Goal: Navigation & Orientation: Find specific page/section

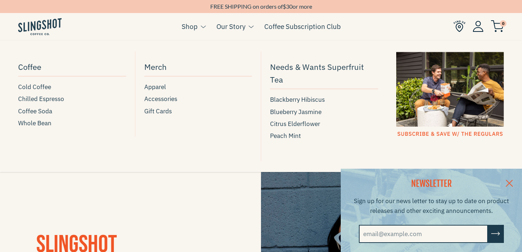
click at [383, 69] on ul "Coffee Cold Coffee Chilled Espresso Coffee Soda Whole Bean Merch Apparel Access…" at bounding box center [261, 107] width 504 height 132
drag, startPoint x: 382, startPoint y: 68, endPoint x: 271, endPoint y: 66, distance: 110.9
click at [271, 66] on ul "Coffee Cold Coffee Chilled Espresso Coffee Soda Whole Bean Merch Apparel Access…" at bounding box center [261, 107] width 504 height 132
copy span "Needs & Wants Superfruit Tea"
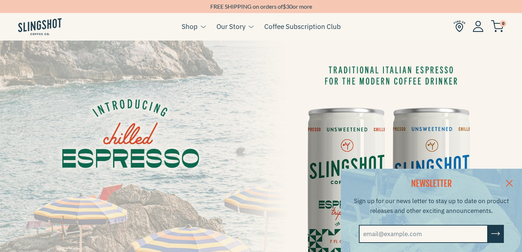
scroll to position [7, 0]
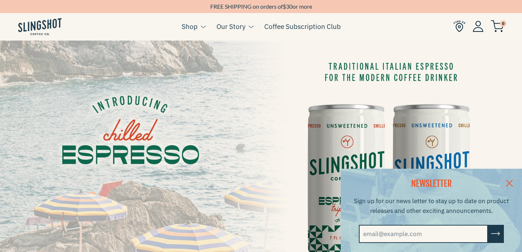
click at [509, 176] on link at bounding box center [509, 183] width 25 height 28
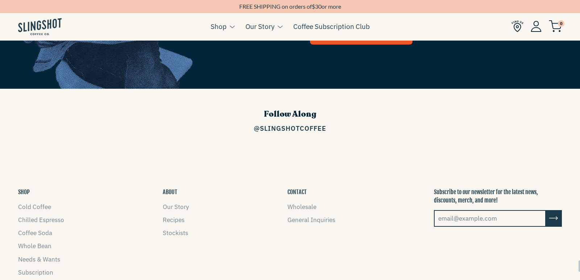
scroll to position [1116, 0]
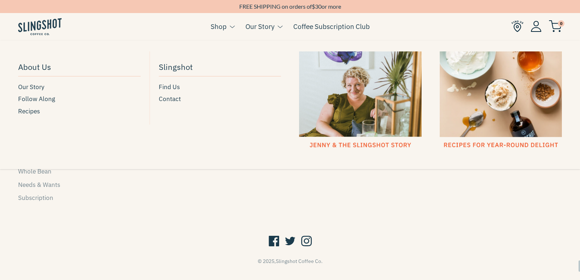
click at [259, 27] on link "Our Story" at bounding box center [259, 26] width 29 height 11
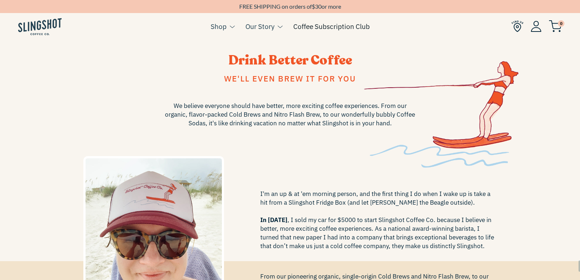
click at [304, 28] on link "Coffee Subscription Club" at bounding box center [331, 26] width 76 height 11
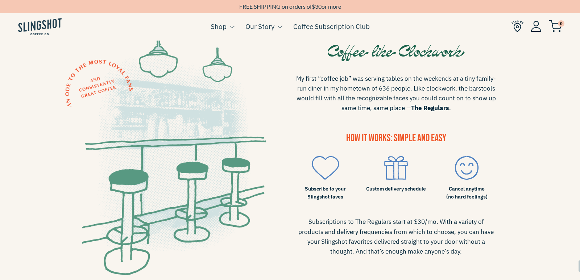
scroll to position [244, 0]
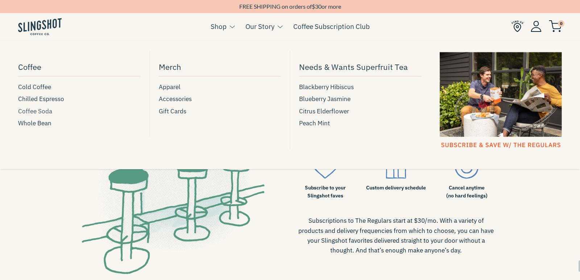
click at [44, 111] on span "Coffee Soda" at bounding box center [35, 112] width 34 height 10
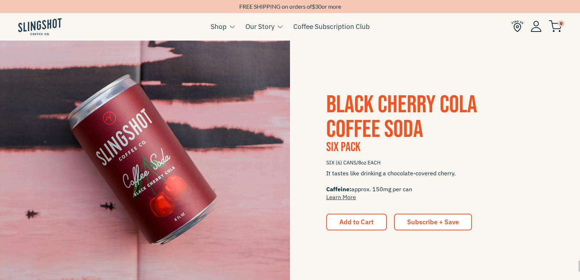
scroll to position [441, 0]
